Goal: Task Accomplishment & Management: Complete application form

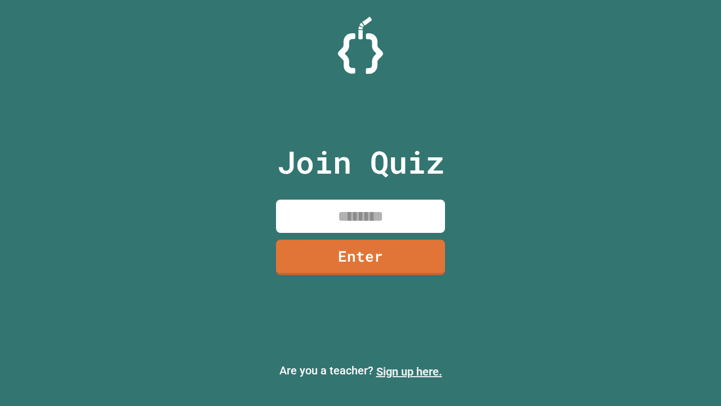
click at [409, 371] on link "Sign up here." at bounding box center [410, 372] width 66 height 14
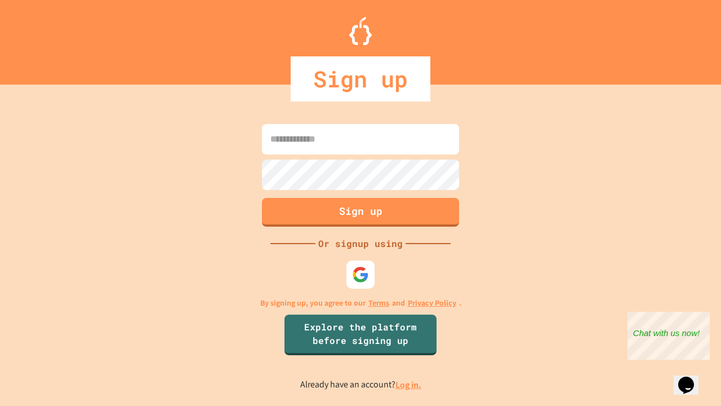
click at [409, 384] on link "Log in." at bounding box center [409, 385] width 26 height 12
